Goal: Task Accomplishment & Management: Use online tool/utility

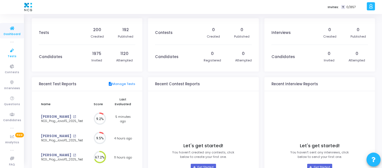
click at [6, 53] on icon at bounding box center [12, 50] width 12 height 7
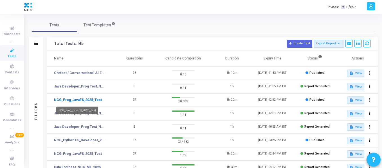
click at [88, 102] on link "NCG_Prog_JavaFS_2025_Test" at bounding box center [78, 100] width 48 height 5
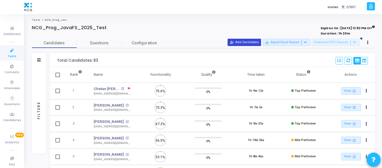
scroll to position [12, 14]
click at [254, 44] on button "person_add_alt Add Candidates" at bounding box center [243, 42] width 33 height 7
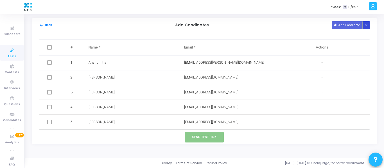
click at [367, 28] on button "Button group with nested dropdown" at bounding box center [366, 25] width 8 height 8
click at [354, 35] on button "Upload Candidate List" at bounding box center [346, 36] width 43 height 8
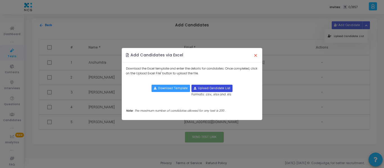
click at [218, 85] on input "file" at bounding box center [212, 88] width 40 height 7
type input "C:\fakepath\CodeJudge Test_Java.csv"
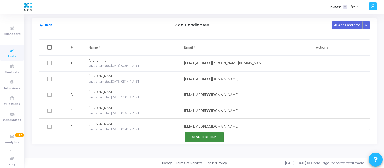
click at [198, 136] on button "Send Test Link" at bounding box center [204, 137] width 39 height 10
